Goal: Information Seeking & Learning: Learn about a topic

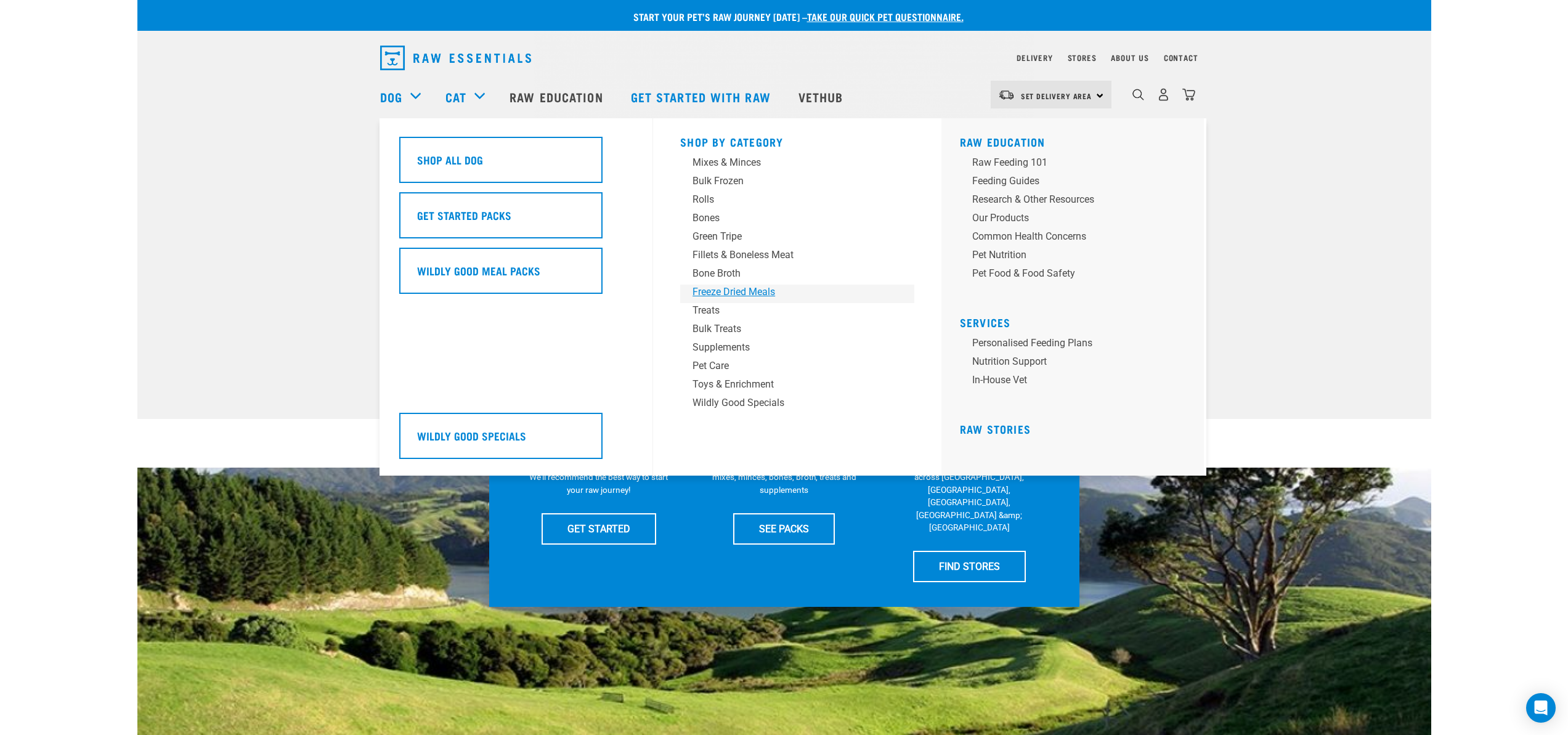
click at [726, 285] on div "Freeze Dried Meals" at bounding box center [788, 293] width 193 height 15
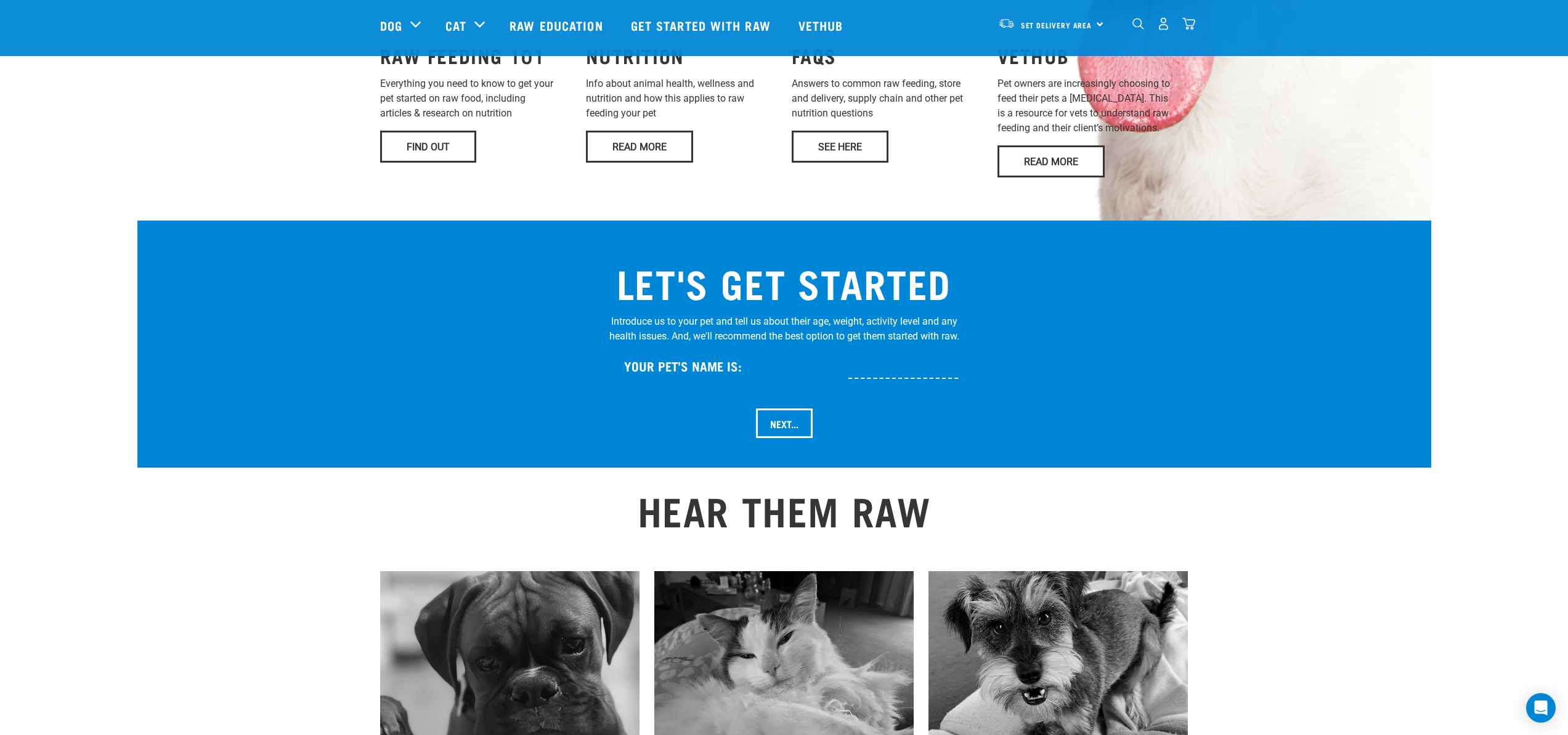
scroll to position [1163, 0]
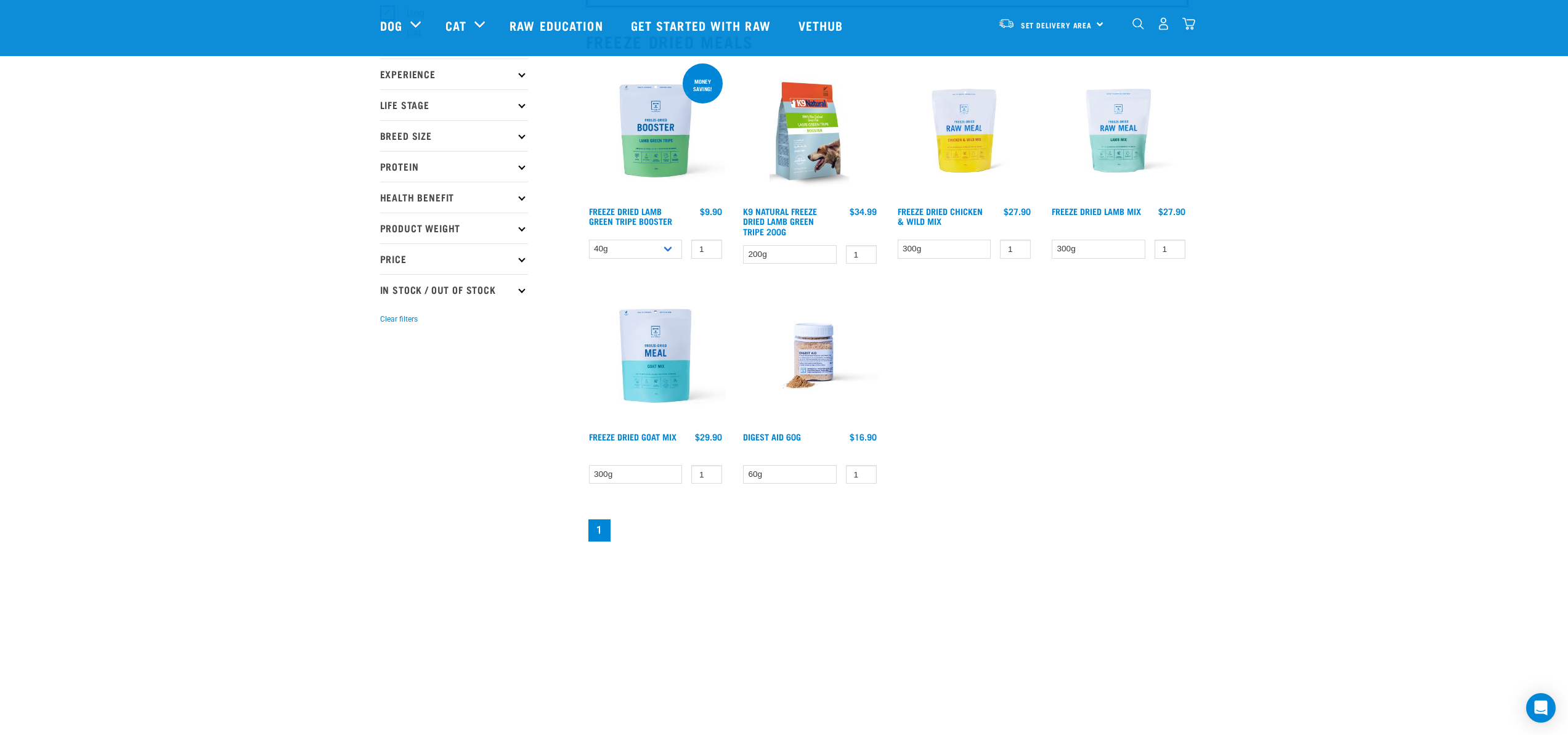
scroll to position [62, 0]
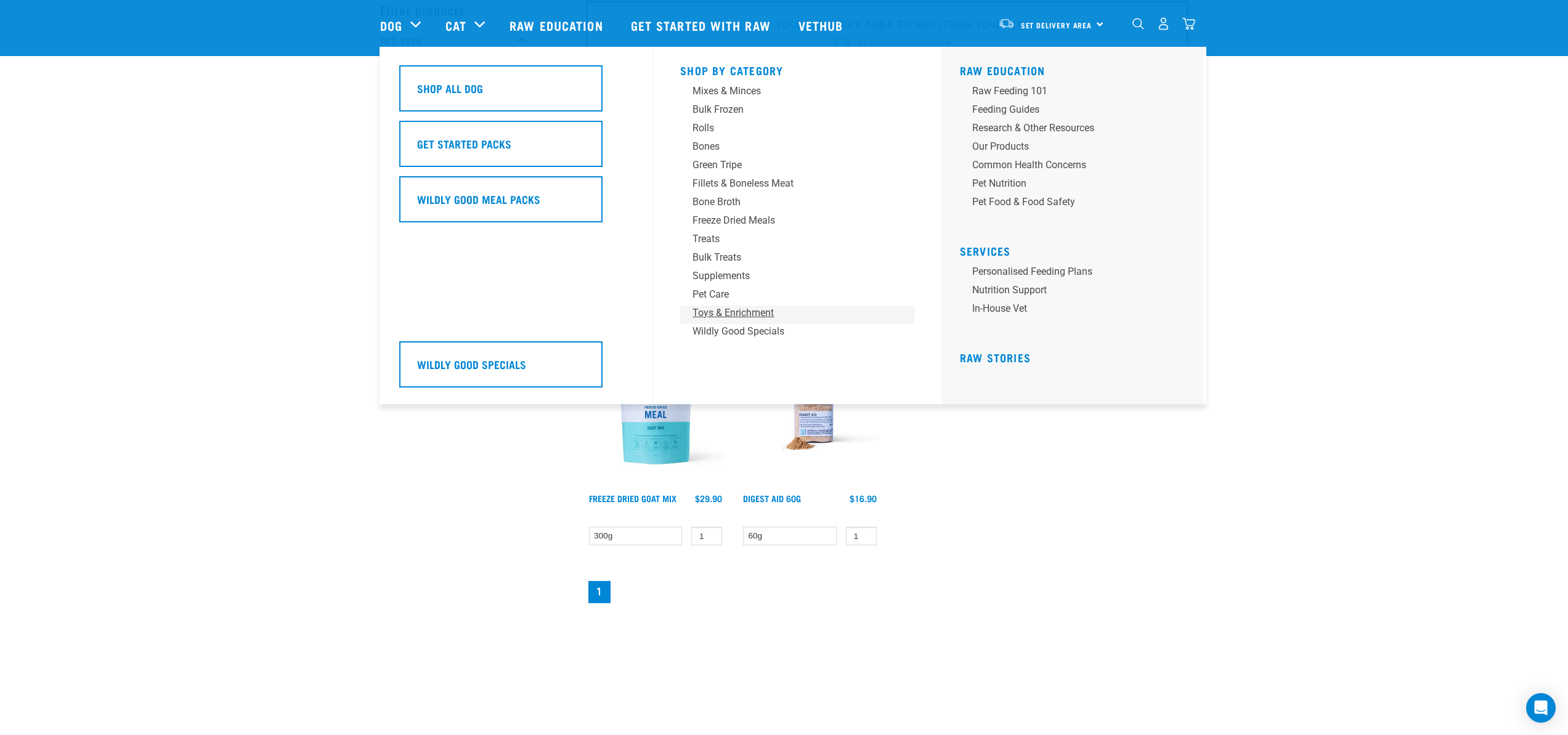
click at [726, 313] on div "Toys & Enrichment" at bounding box center [788, 314] width 193 height 15
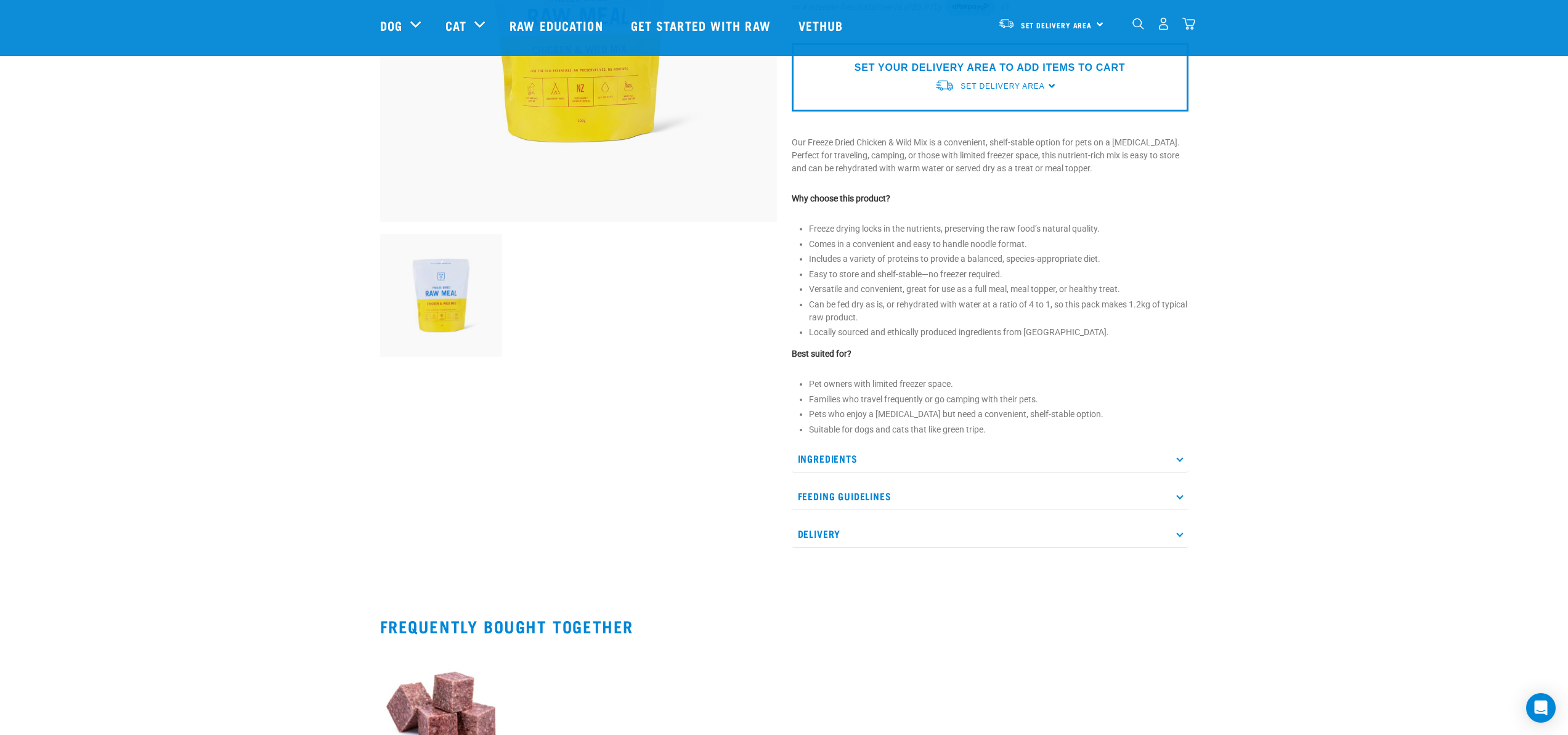
scroll to position [266, 0]
click at [1169, 494] on p "Feeding Guidelines" at bounding box center [989, 495] width 397 height 28
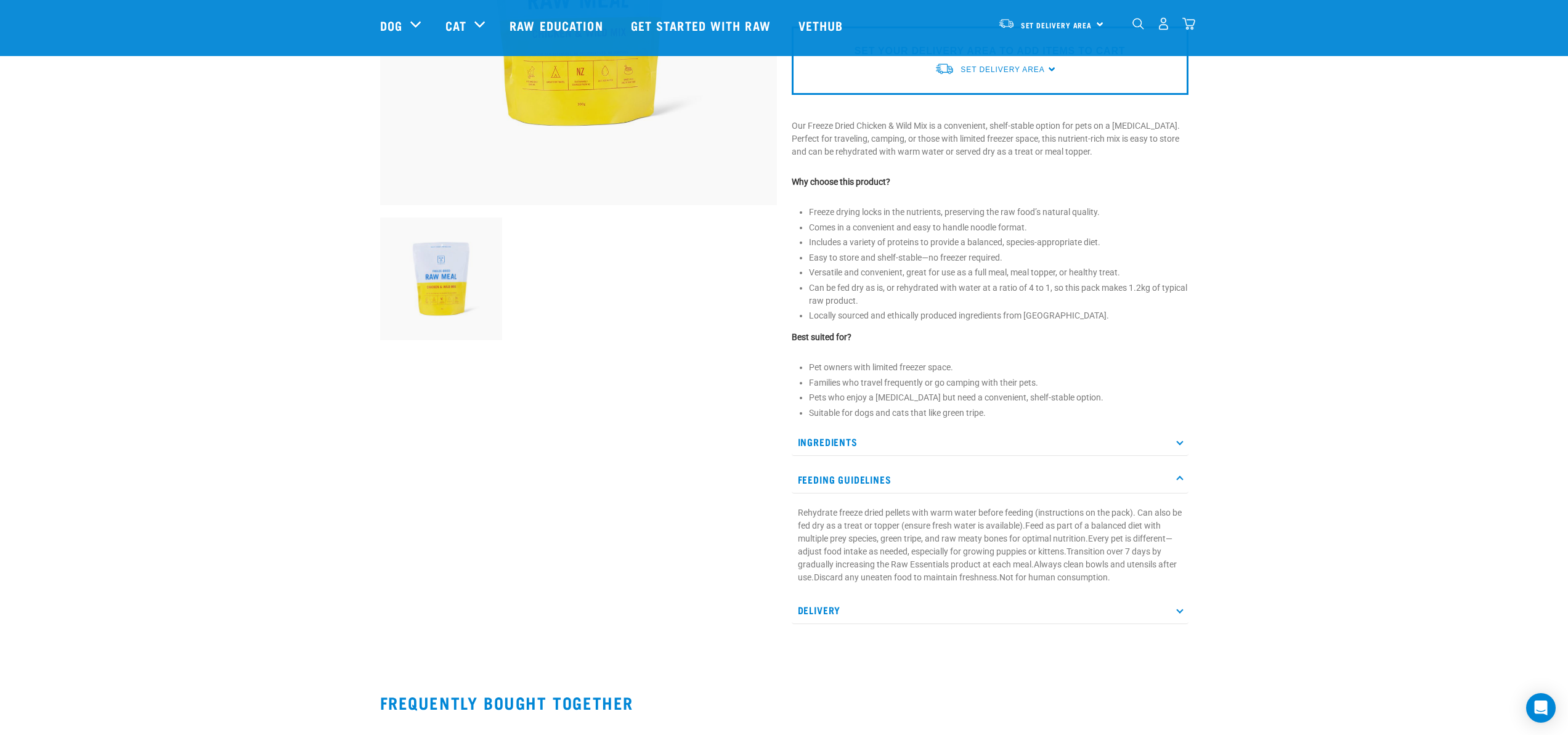
scroll to position [0, 0]
